Goal: Task Accomplishment & Management: Complete application form

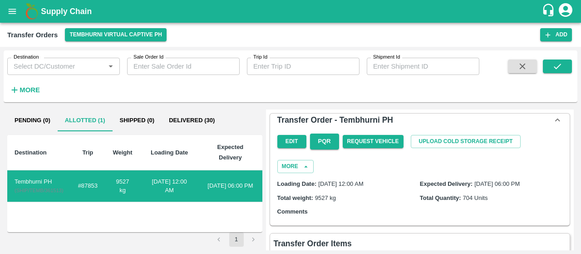
scroll to position [366, 0]
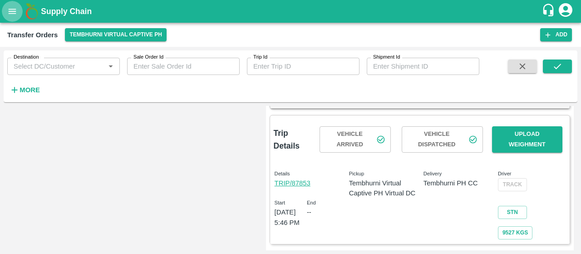
click at [15, 9] on icon "open drawer" at bounding box center [13, 11] width 8 height 5
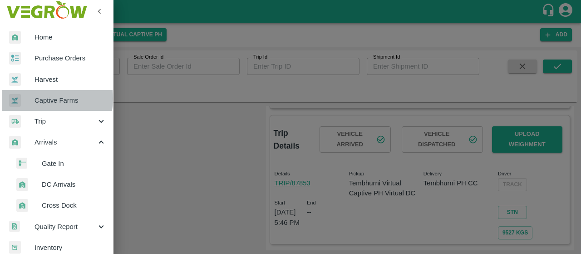
click at [36, 99] on span "Captive Farms" at bounding box center [71, 100] width 72 height 10
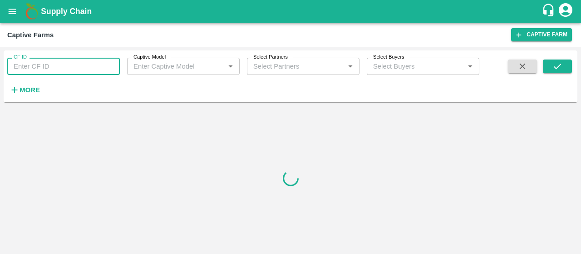
click at [52, 62] on input "CF ID" at bounding box center [63, 66] width 113 height 17
paste input "89"
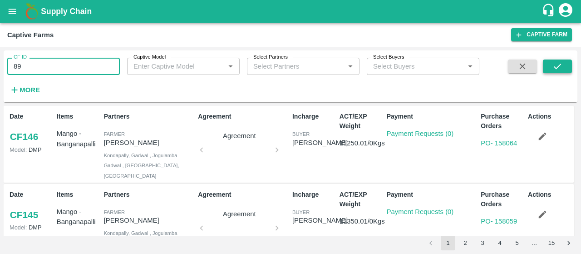
type input "89"
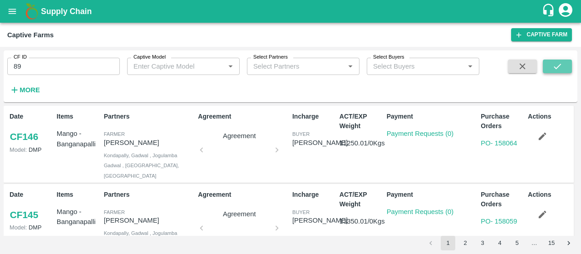
click at [560, 66] on icon "submit" at bounding box center [558, 66] width 10 height 10
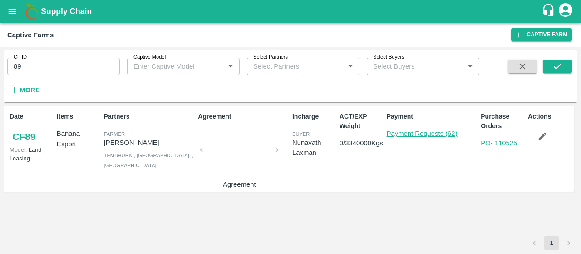
click at [410, 132] on link "Payment Requests (62)" at bounding box center [422, 133] width 71 height 7
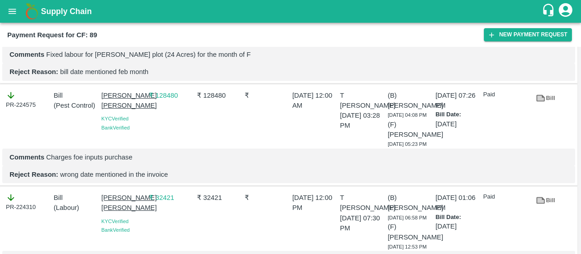
scroll to position [2875, 0]
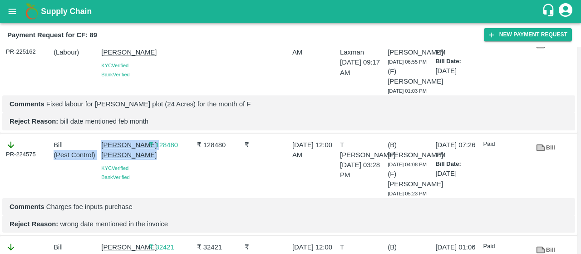
drag, startPoint x: 97, startPoint y: 120, endPoint x: 129, endPoint y: 141, distance: 38.7
click at [129, 141] on div "PR-224575 Bill ( Pest Control ) [PERSON_NAME] Krishi [PERSON_NAME] Verified Ban…" at bounding box center [289, 185] width 578 height 102
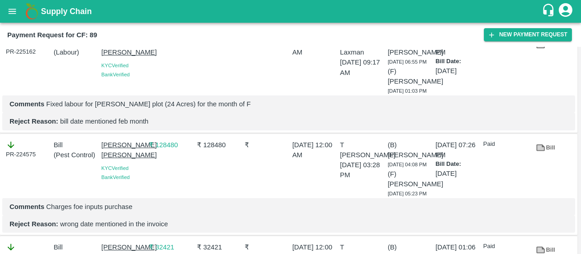
click at [71, 109] on div "PR-225162 Bill ( Labour ) [PERSON_NAME] [PERSON_NAME] Verified Bank Verified ₹ …" at bounding box center [289, 82] width 578 height 102
drag, startPoint x: 99, startPoint y: 121, endPoint x: 125, endPoint y: 139, distance: 32.0
click at [125, 139] on div "[PERSON_NAME] [PERSON_NAME] Verified Bank Verified" at bounding box center [122, 167] width 48 height 62
copy p "[PERSON_NAME] [PERSON_NAME]"
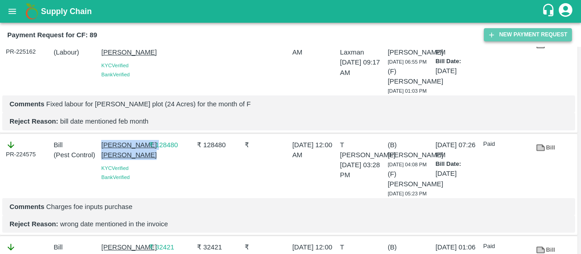
click at [488, 31] on icon "button" at bounding box center [492, 35] width 8 height 8
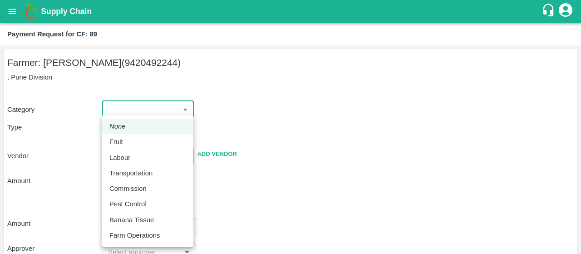
click at [149, 109] on body "Supply Chain Payment Request for CF: 89 Farmer: [PERSON_NAME] (9420492244) , Pu…" at bounding box center [290, 127] width 581 height 254
click at [119, 198] on li "Pest Control" at bounding box center [147, 203] width 91 height 15
type input "21"
radio input "false"
radio input "true"
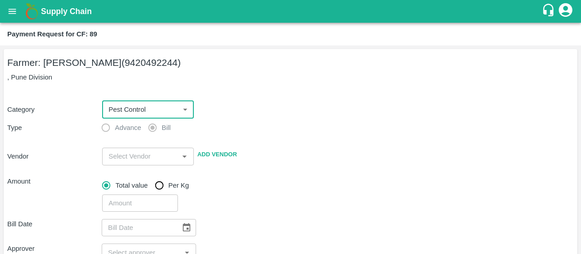
click at [124, 148] on div "​" at bounding box center [147, 156] width 91 height 17
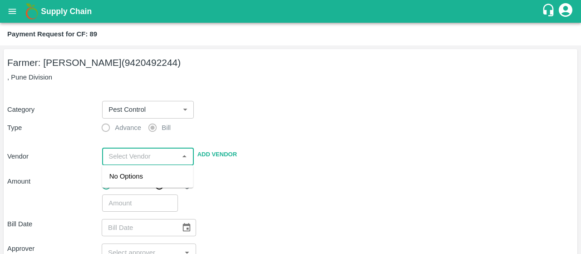
paste input "[PERSON_NAME] [PERSON_NAME]"
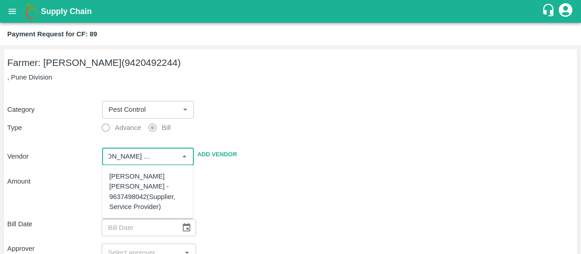
click at [123, 180] on div "[PERSON_NAME] [PERSON_NAME] - 9637498042(Supplier, Service Provider)" at bounding box center [147, 191] width 77 height 40
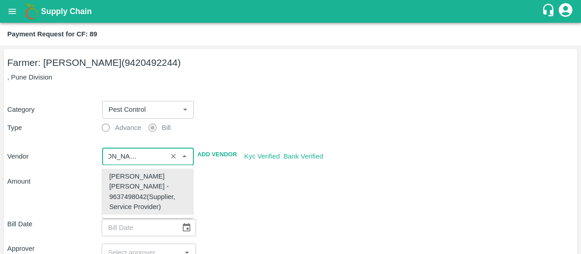
type input "[PERSON_NAME] [PERSON_NAME] - 9637498042(Supplier, Service Provider)"
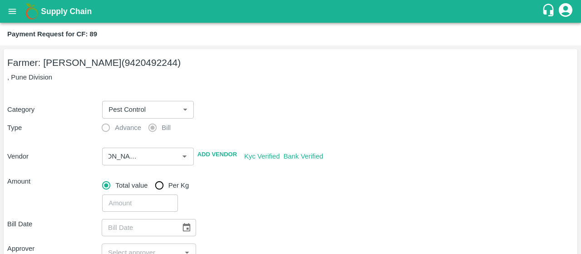
scroll to position [0, 0]
click at [261, 189] on div "Total value Per Kg" at bounding box center [338, 185] width 472 height 18
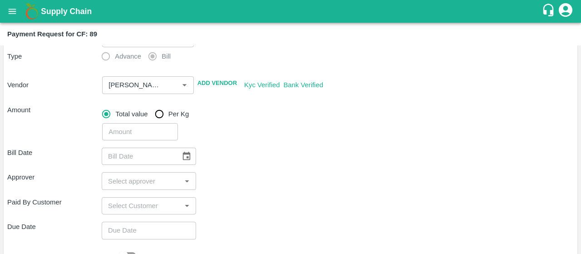
scroll to position [99, 0]
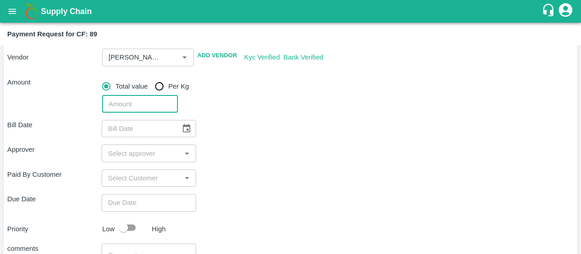
click at [125, 104] on input "number" at bounding box center [139, 103] width 75 height 17
type input "13800"
click at [234, 124] on div "Bill Date ​" at bounding box center [290, 128] width 567 height 17
click at [184, 131] on icon "Choose date" at bounding box center [187, 129] width 10 height 10
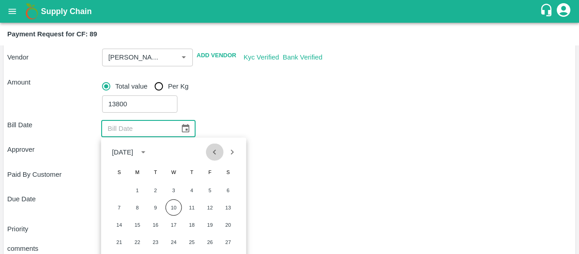
click at [209, 152] on button "Previous month" at bounding box center [214, 152] width 17 height 17
click at [223, 206] on button "12" at bounding box center [228, 207] width 16 height 16
type input "[DATE]"
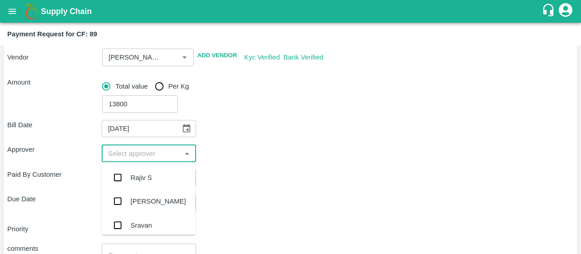
click at [132, 153] on input "input" at bounding box center [141, 153] width 74 height 12
type input "kira"
click at [119, 176] on input "checkbox" at bounding box center [118, 177] width 18 height 18
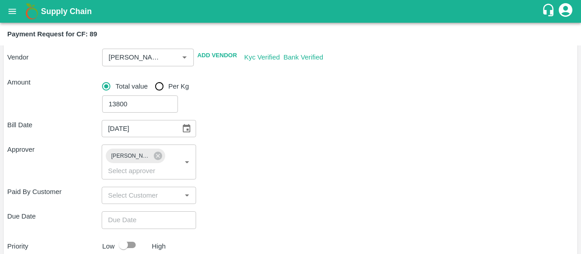
click at [237, 187] on div "Paid By Customer ​" at bounding box center [290, 195] width 567 height 17
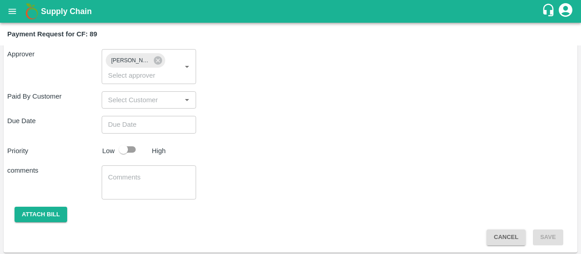
scroll to position [196, 0]
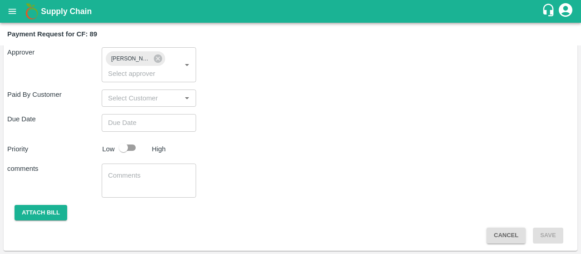
type input "DD/MM/YYYY hh:mm aa"
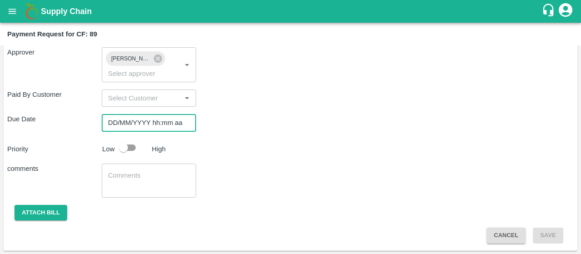
click at [154, 126] on input "DD/MM/YYYY hh:mm aa" at bounding box center [146, 122] width 88 height 17
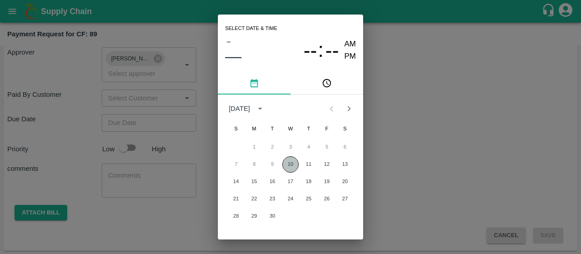
click at [291, 163] on button "10" at bounding box center [290, 164] width 16 height 16
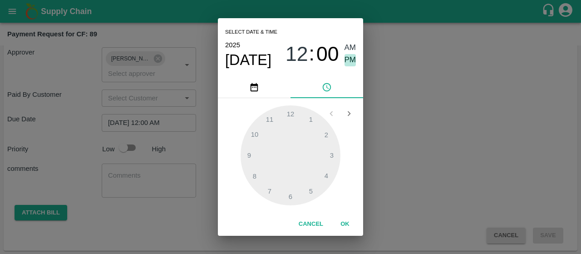
click at [351, 63] on span "PM" at bounding box center [351, 60] width 12 height 12
click at [253, 175] on div at bounding box center [291, 155] width 100 height 100
type input "[DATE] 08:00 PM"
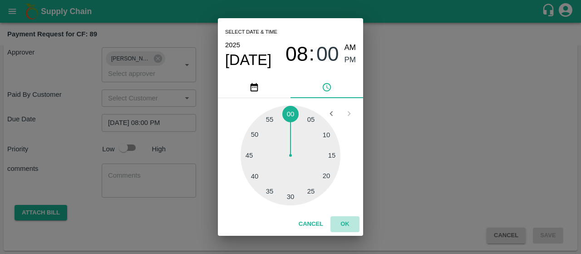
click at [342, 222] on button "OK" at bounding box center [345, 224] width 29 height 16
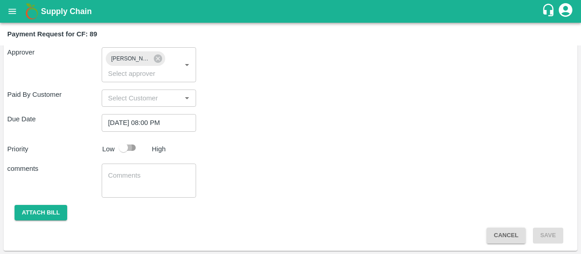
click at [124, 143] on input "checkbox" at bounding box center [124, 147] width 52 height 17
checkbox input "true"
click at [141, 183] on textarea at bounding box center [149, 180] width 82 height 19
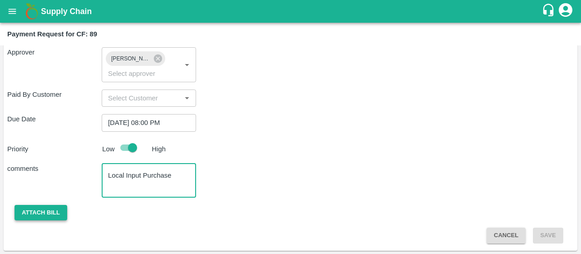
type textarea "Local Input Purchase"
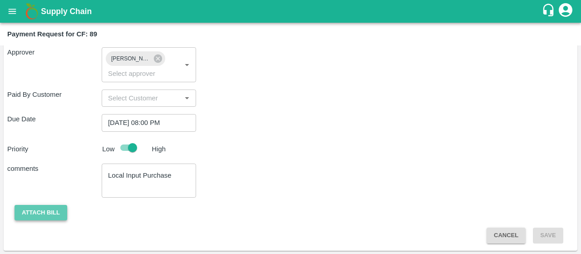
click at [47, 210] on button "Attach bill" at bounding box center [41, 213] width 53 height 16
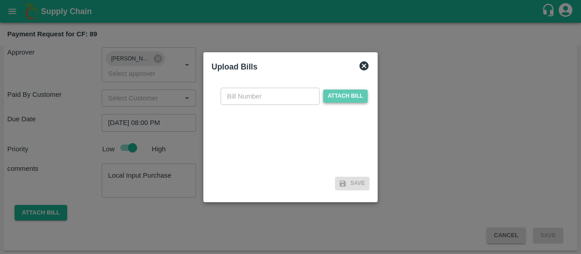
click at [331, 94] on span "Attach bill" at bounding box center [345, 95] width 45 height 13
click at [0, 0] on input "Attach bill" at bounding box center [0, 0] width 0 height 0
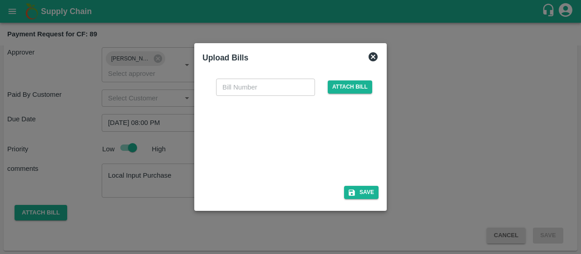
click at [272, 142] on div at bounding box center [289, 138] width 136 height 48
click at [241, 92] on input "text" at bounding box center [265, 87] width 99 height 17
type input "4518"
click at [272, 183] on div "4518 ​ Attach bill Save" at bounding box center [291, 137] width 176 height 132
click at [361, 196] on button "Save" at bounding box center [361, 192] width 35 height 13
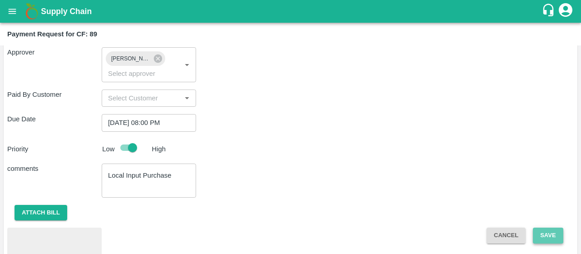
click at [539, 229] on button "Save" at bounding box center [548, 236] width 30 height 16
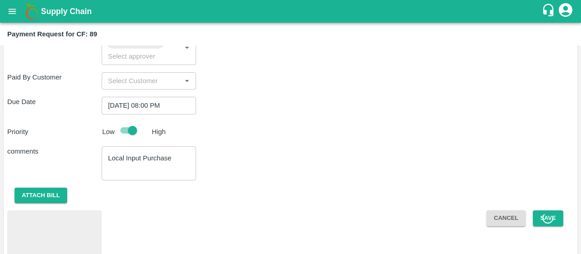
scroll to position [244, 0]
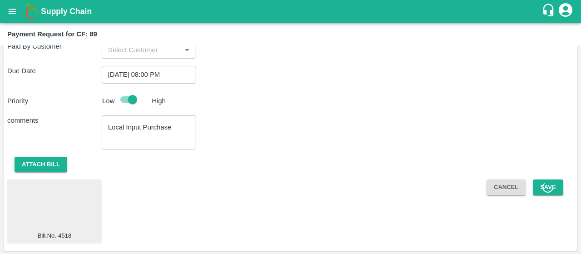
click at [541, 185] on icon at bounding box center [548, 186] width 15 height 15
click at [537, 191] on button "Save" at bounding box center [548, 187] width 30 height 16
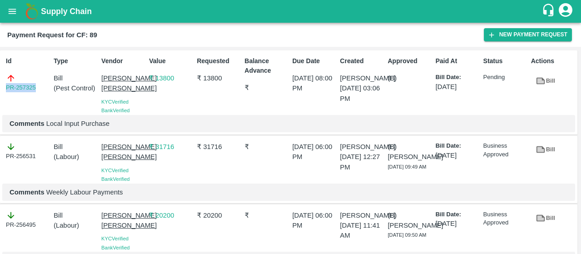
drag, startPoint x: 41, startPoint y: 87, endPoint x: 0, endPoint y: 95, distance: 41.7
click at [0, 95] on div "Id PR-257325 Type Bill ( Pest Control ) Vendor [PERSON_NAME] [PERSON_NAME] Veri…" at bounding box center [289, 92] width 578 height 84
copy link "PR-257325"
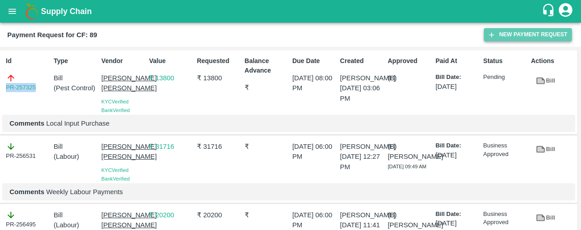
click at [514, 33] on button "New Payment Request" at bounding box center [528, 34] width 88 height 13
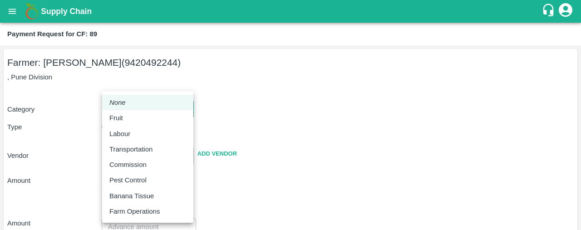
click at [148, 108] on body "Supply Chain Payment Request for CF: 89 Farmer: [PERSON_NAME] (9420492244) , Pu…" at bounding box center [290, 115] width 581 height 230
drag, startPoint x: 108, startPoint y: 118, endPoint x: 163, endPoint y: 210, distance: 107.8
click at [163, 210] on ul "None Fruit Labour Transportation Commission Pest Control Banana Tissue Farm Ope…" at bounding box center [147, 157] width 91 height 132
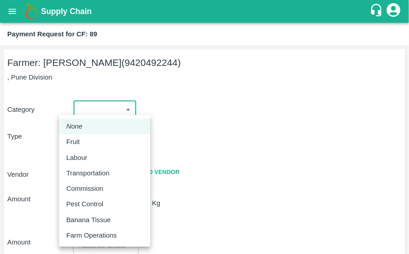
click at [197, 92] on div at bounding box center [204, 127] width 409 height 254
